Goal: Ask a question

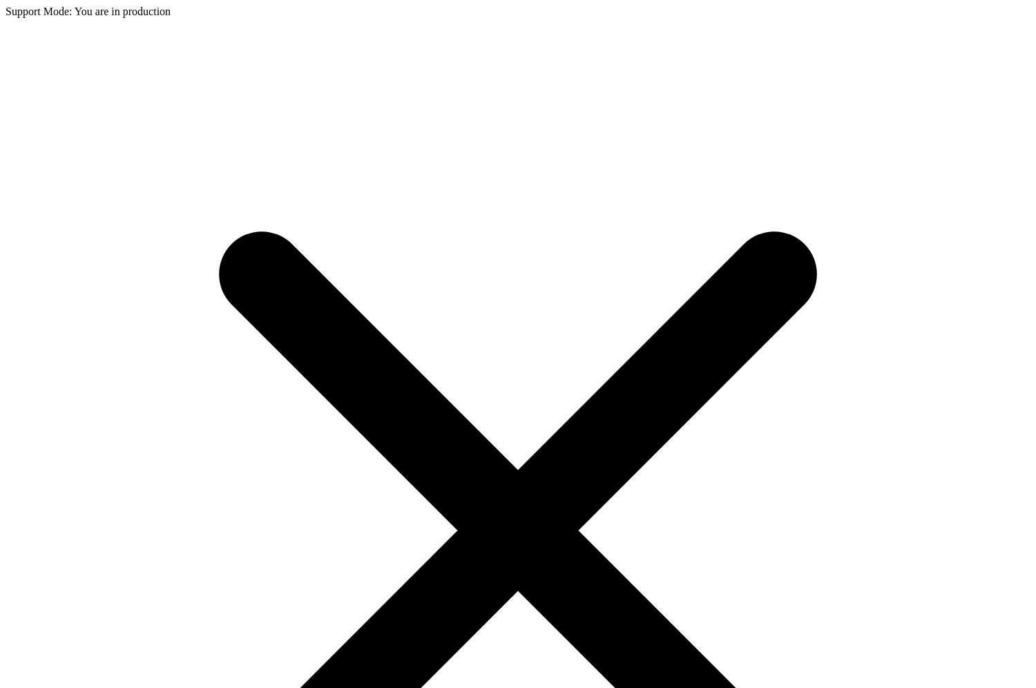
type input "*"
drag, startPoint x: 1007, startPoint y: 16, endPoint x: 993, endPoint y: 19, distance: 14.9
click at [1007, 18] on icon at bounding box center [518, 530] width 1025 height 1025
